Goal: Transaction & Acquisition: Purchase product/service

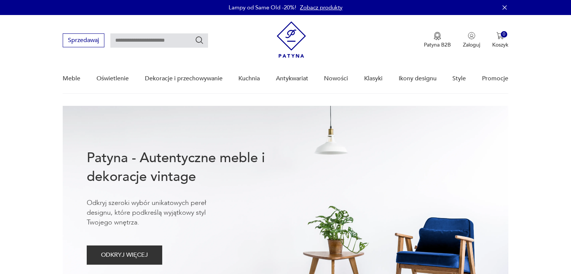
click at [143, 40] on input "text" at bounding box center [159, 40] width 98 height 14
type input "*********"
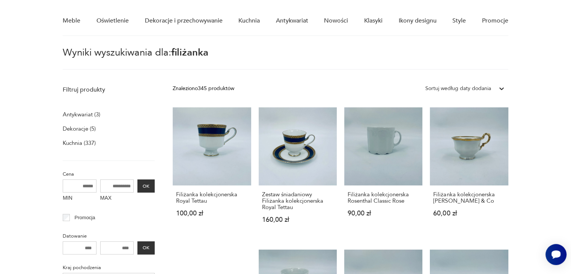
scroll to position [62, 0]
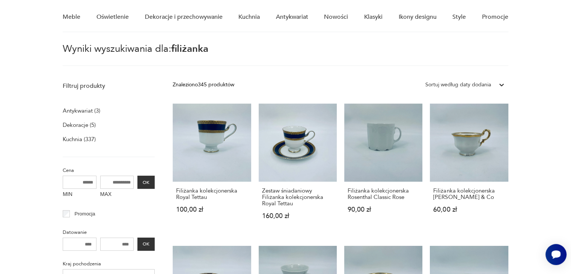
click at [474, 85] on div "Sortuj według daty dodania" at bounding box center [458, 85] width 66 height 8
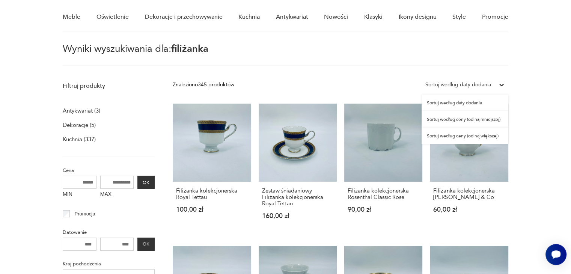
click at [470, 138] on div "Sortuj według ceny (od największej)" at bounding box center [464, 136] width 87 height 17
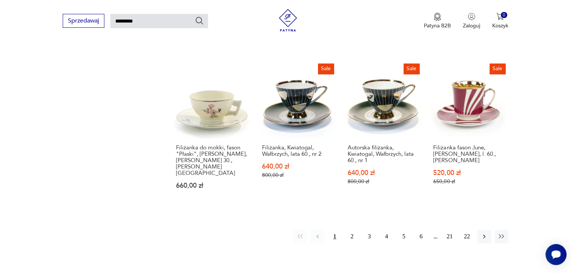
scroll to position [602, 0]
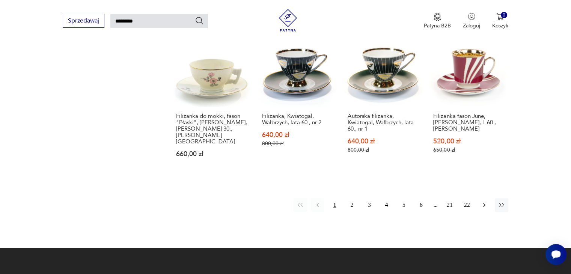
click at [484, 201] on icon "button" at bounding box center [484, 205] width 8 height 8
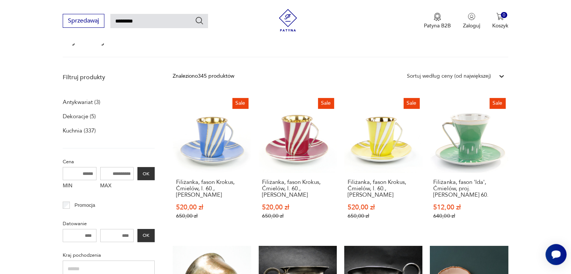
scroll to position [71, 0]
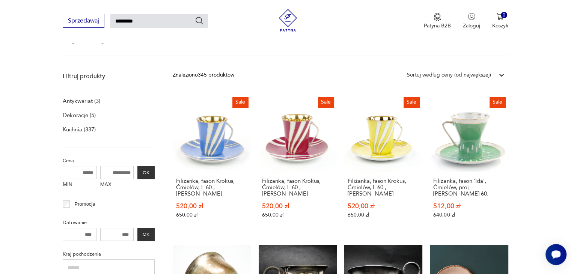
click at [77, 98] on p "Antykwariat (3)" at bounding box center [82, 101] width 38 height 11
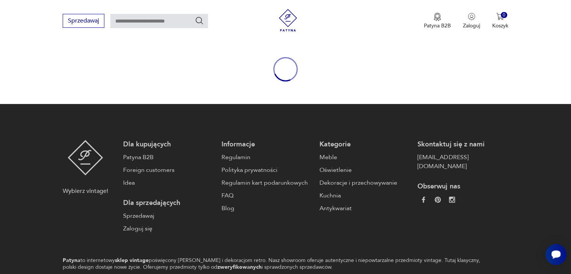
type input "*********"
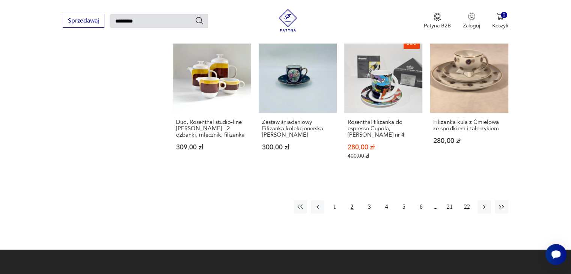
scroll to position [593, 0]
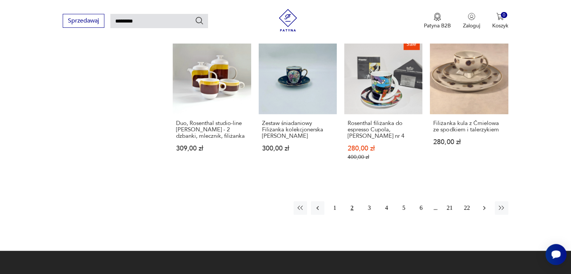
click at [483, 204] on icon "button" at bounding box center [484, 208] width 8 height 8
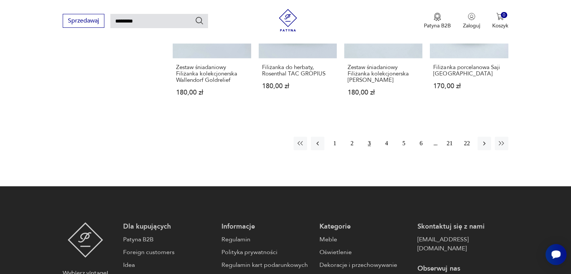
scroll to position [642, 0]
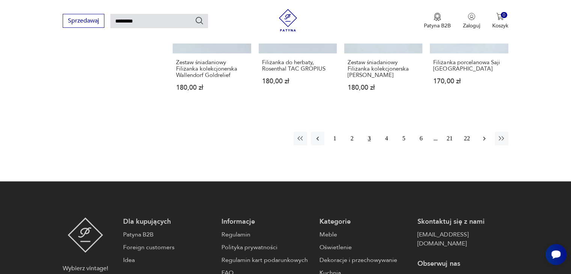
click at [479, 132] on button "button" at bounding box center [484, 139] width 14 height 14
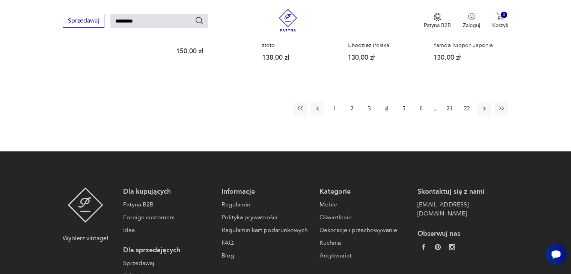
scroll to position [669, 0]
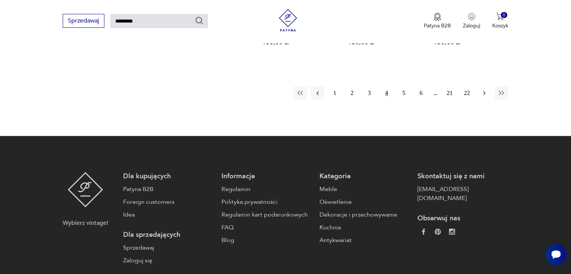
click at [485, 89] on icon "button" at bounding box center [484, 93] width 8 height 8
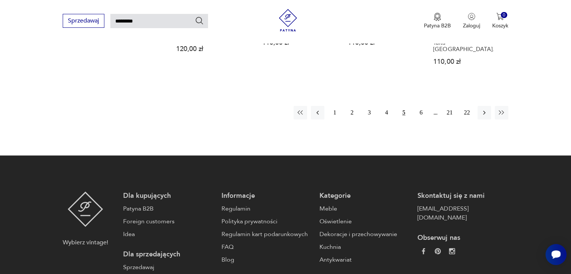
scroll to position [731, 0]
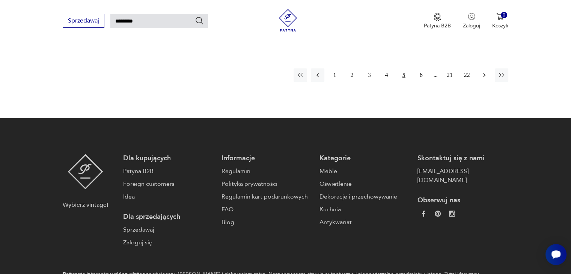
click at [483, 73] on icon "button" at bounding box center [484, 75] width 2 height 4
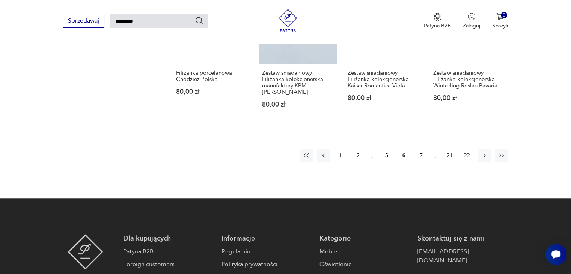
scroll to position [642, 0]
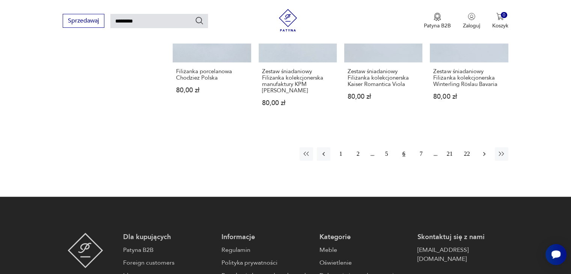
click at [482, 150] on icon "button" at bounding box center [484, 154] width 8 height 8
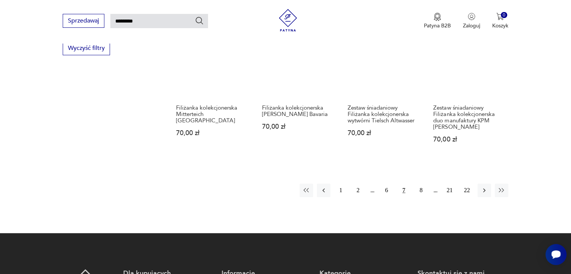
scroll to position [627, 0]
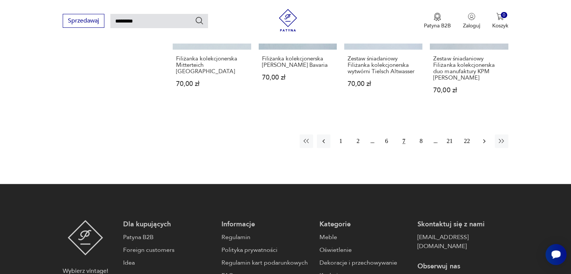
click at [484, 137] on icon "button" at bounding box center [484, 141] width 8 height 8
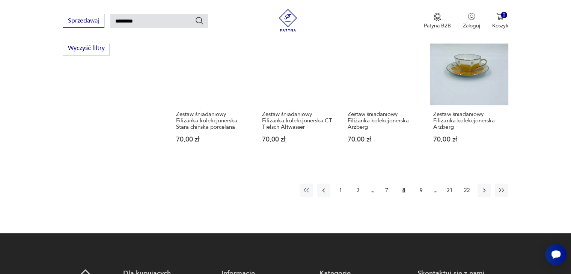
scroll to position [579, 0]
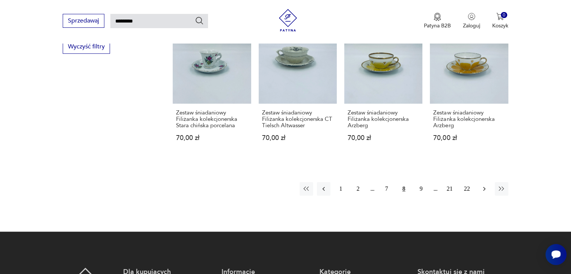
click at [481, 187] on icon "button" at bounding box center [484, 189] width 8 height 8
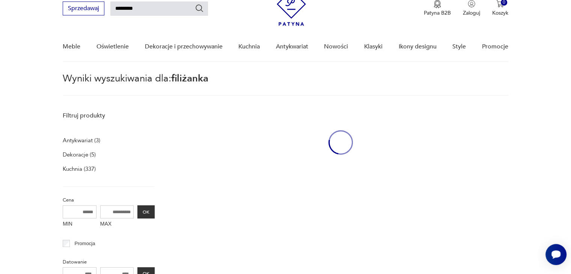
scroll to position [27, 0]
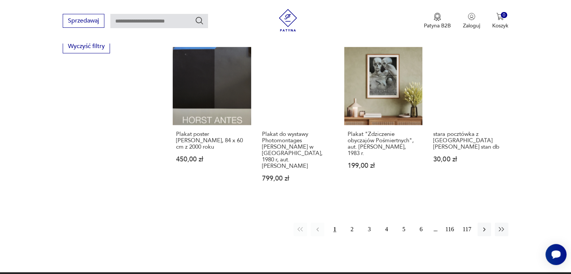
scroll to position [880, 0]
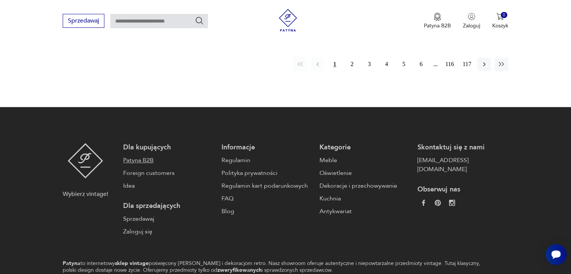
click at [153, 156] on link "Patyna B2B" at bounding box center [168, 160] width 90 height 9
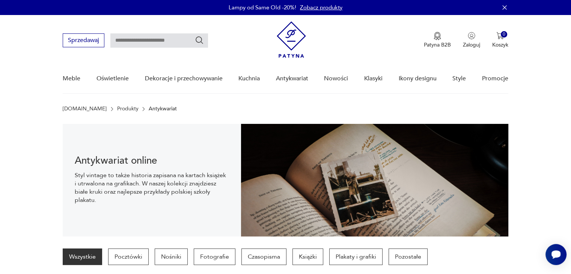
scroll to position [748, 0]
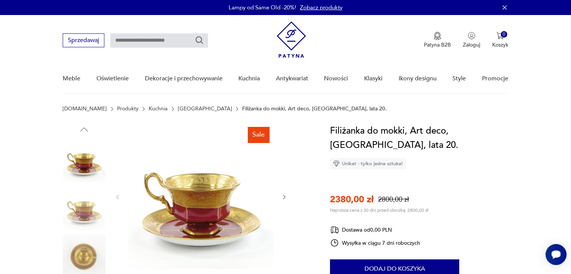
click at [206, 206] on img at bounding box center [200, 196] width 145 height 145
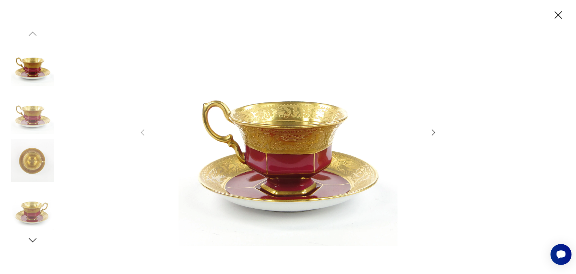
click at [35, 209] on img at bounding box center [32, 208] width 43 height 43
